Goal: Check status: Check status

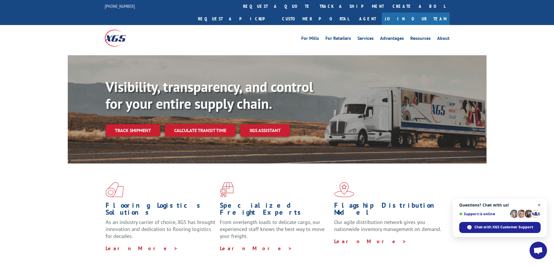
click at [540, 204] on span "Close chat" at bounding box center [539, 205] width 7 height 7
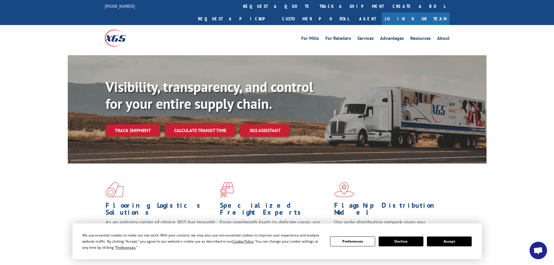
click at [446, 238] on button "Accept" at bounding box center [449, 241] width 45 height 10
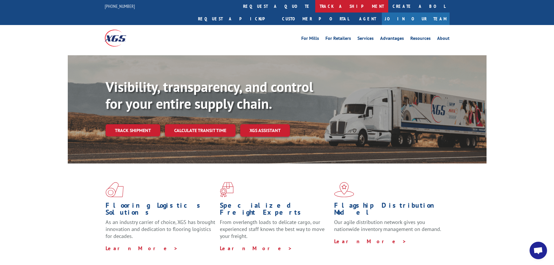
click at [315, 8] on link "track a shipment" at bounding box center [351, 6] width 73 height 13
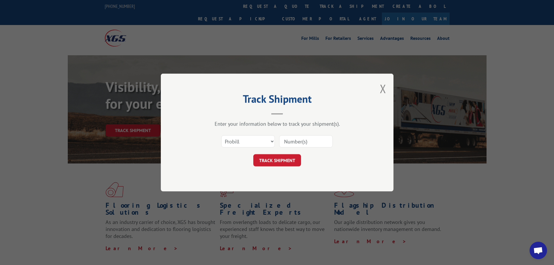
click at [291, 143] on input at bounding box center [306, 141] width 54 height 12
paste input "15476967"
type input "15476967"
click at [234, 140] on select "Select category... Probill BOL PO" at bounding box center [248, 141] width 54 height 12
drag, startPoint x: 181, startPoint y: 154, endPoint x: 249, endPoint y: 133, distance: 71.8
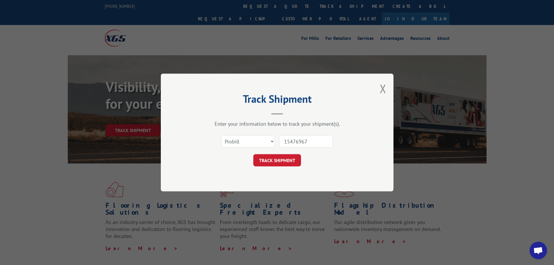
click at [181, 153] on div "Track Shipment Enter your information below to track your shipment(s). Select c…" at bounding box center [277, 133] width 233 height 118
click at [286, 160] on button "TRACK SHIPMENT" at bounding box center [277, 160] width 48 height 12
